Goal: Task Accomplishment & Management: Complete application form

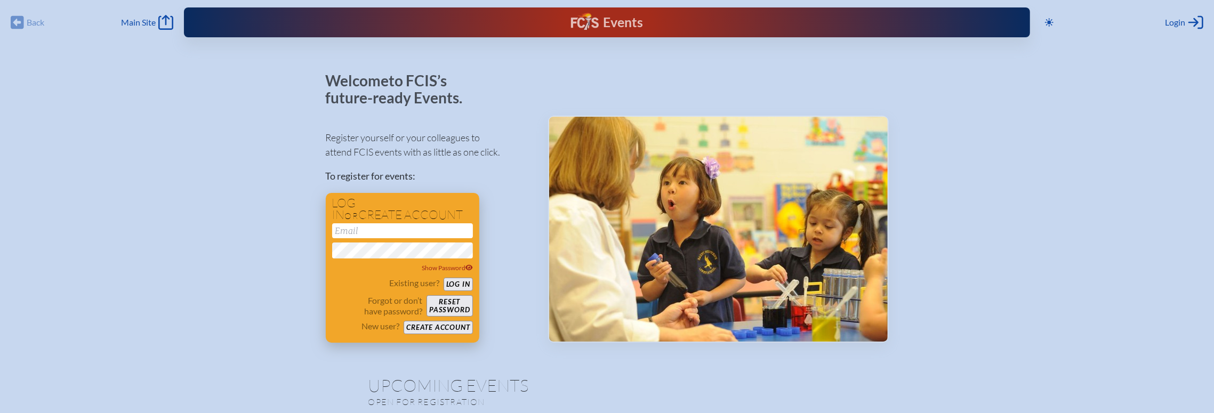
type input "[EMAIL_ADDRESS][DOMAIN_NAME]"
click at [456, 287] on button "Log in" at bounding box center [458, 284] width 29 height 13
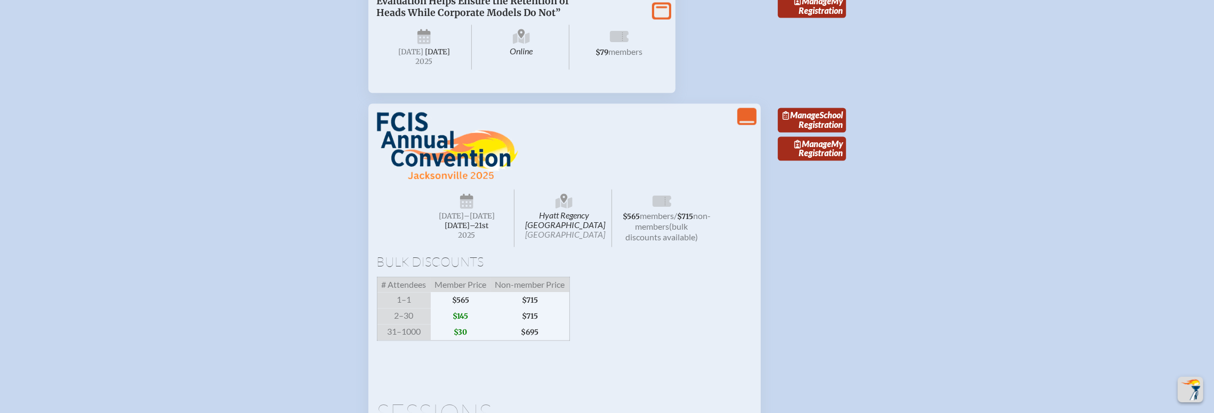
scroll to position [1744, 0]
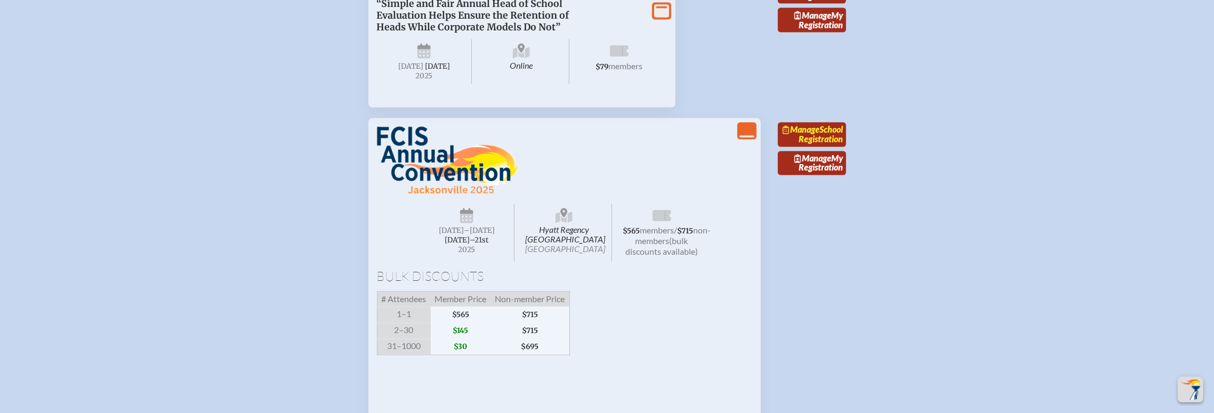
click at [816, 147] on link "Manage School Registration" at bounding box center [812, 135] width 68 height 25
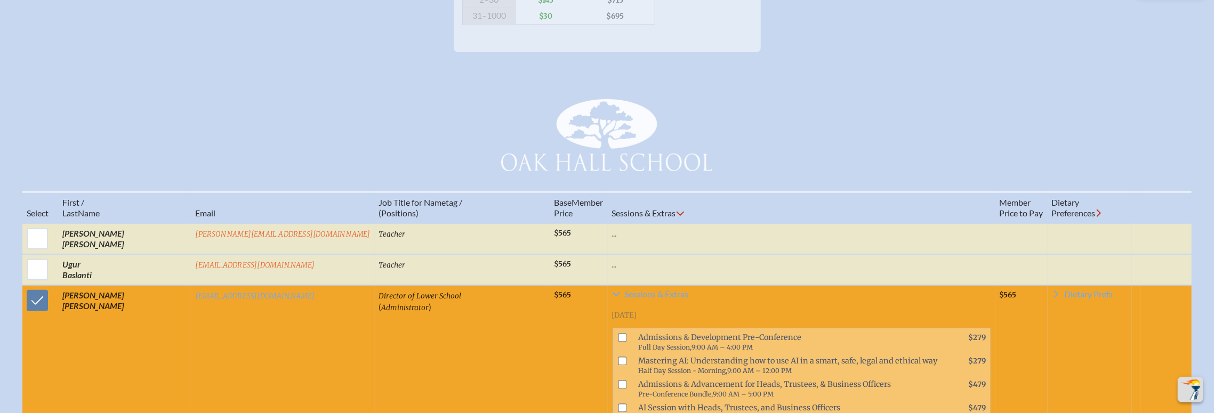
scroll to position [321, 0]
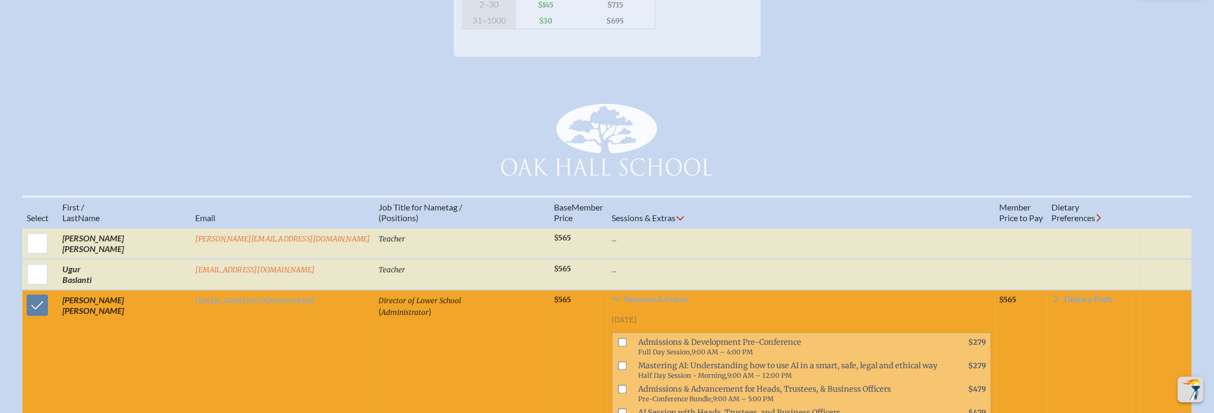
click at [913, 116] on div "Oak Hall School" at bounding box center [607, 138] width 1214 height 77
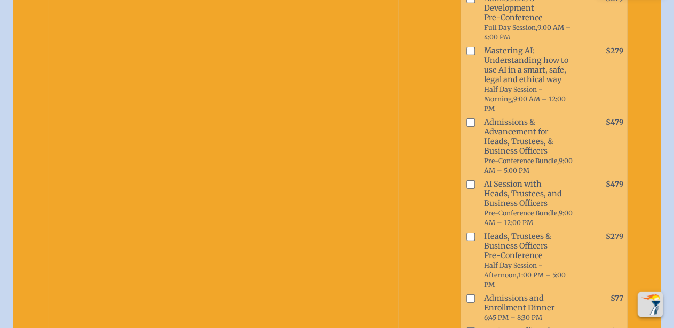
scroll to position [3146, 1]
